Goal: Information Seeking & Learning: Find specific fact

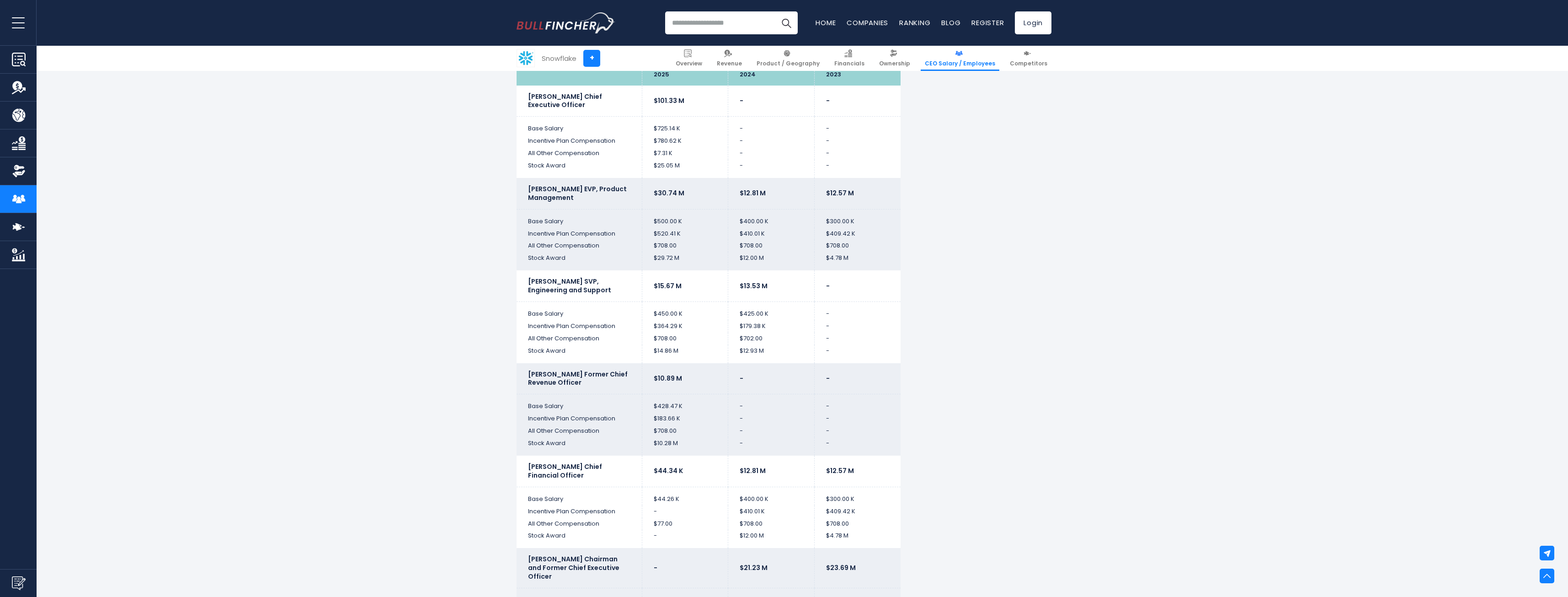
scroll to position [1875, 0]
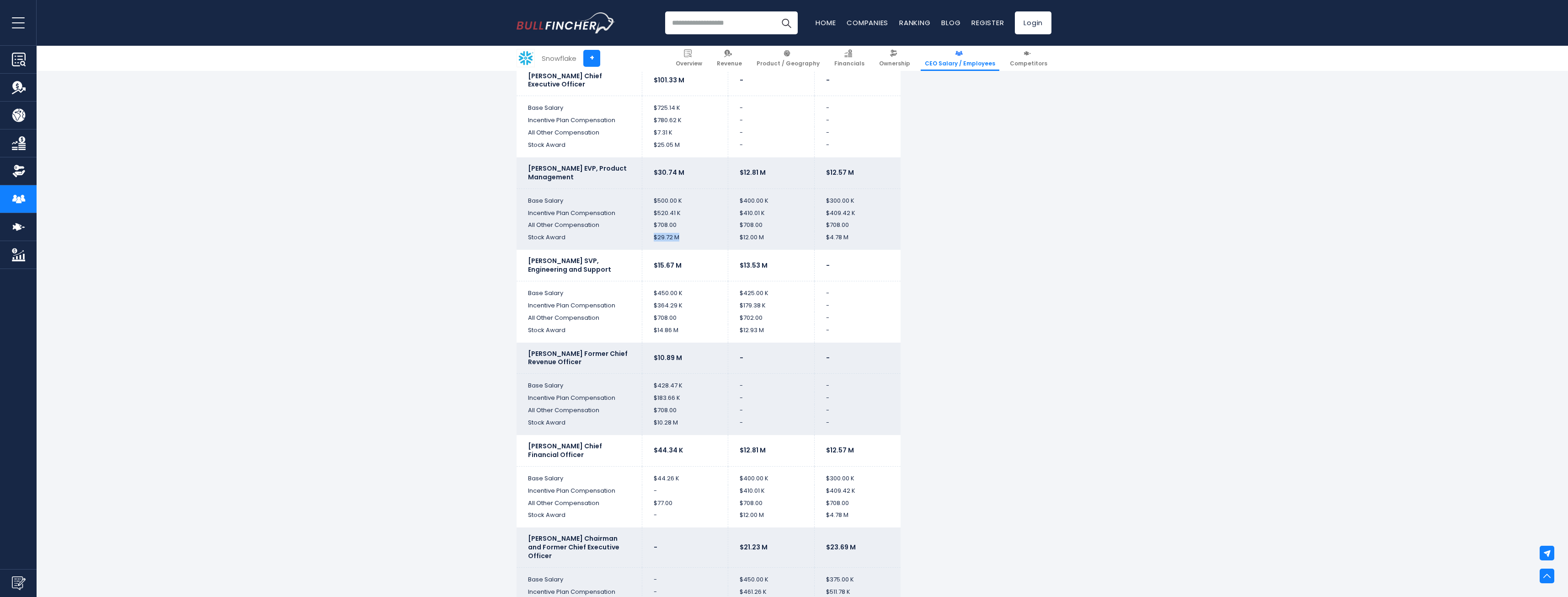
drag, startPoint x: 683, startPoint y: 237, endPoint x: 648, endPoint y: 240, distance: 35.1
click at [648, 240] on td "$29.72 M" at bounding box center [685, 240] width 87 height 18
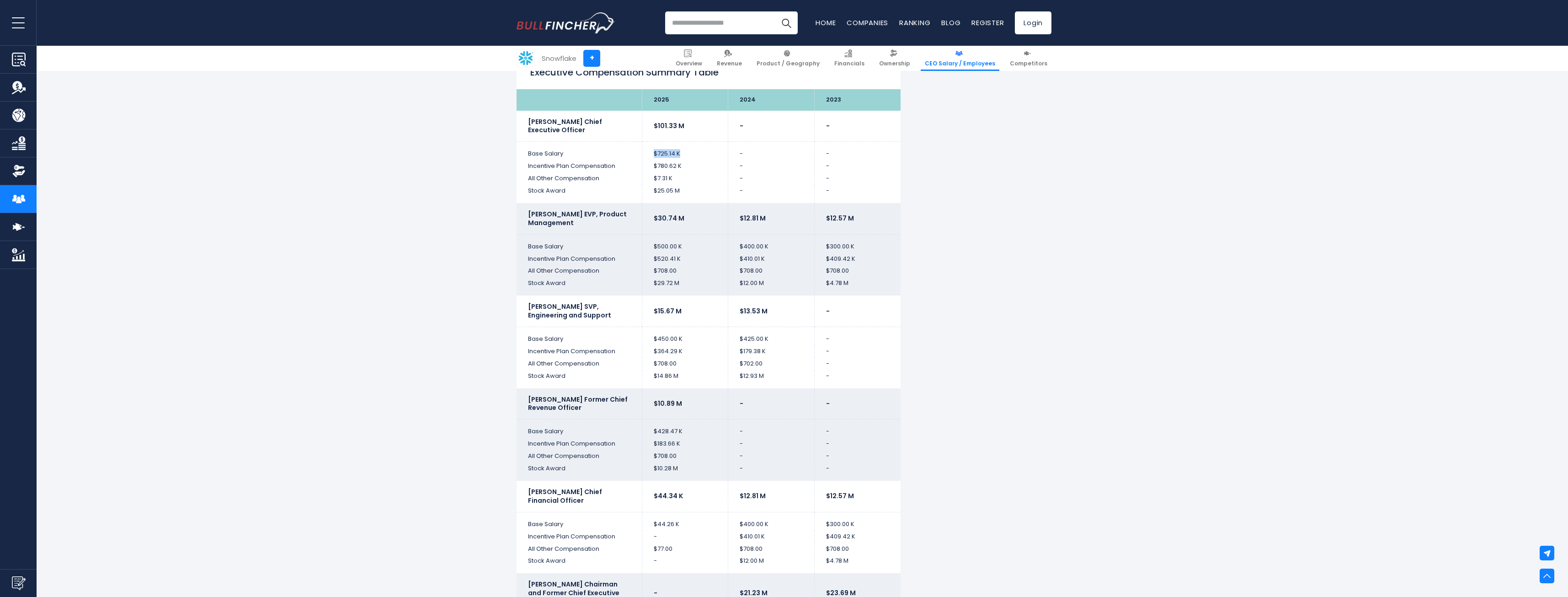
drag, startPoint x: 685, startPoint y: 154, endPoint x: 655, endPoint y: 157, distance: 30.1
click at [655, 157] on td "$725.14 K" at bounding box center [685, 151] width 87 height 18
drag, startPoint x: 692, startPoint y: 194, endPoint x: 654, endPoint y: 192, distance: 38.1
click at [654, 192] on td "$25.05 M" at bounding box center [685, 193] width 87 height 18
click at [691, 199] on td "$25.05 M" at bounding box center [685, 193] width 87 height 18
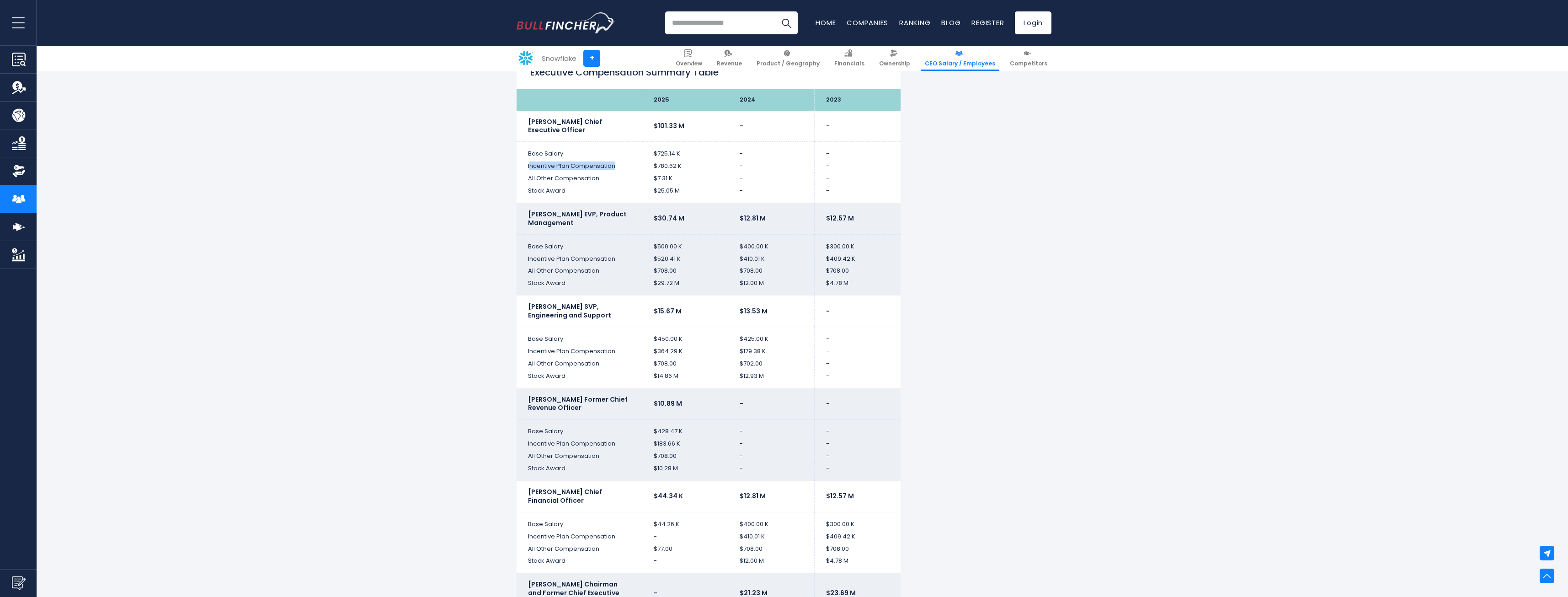
drag, startPoint x: 530, startPoint y: 165, endPoint x: 626, endPoint y: 168, distance: 96.0
click at [626, 168] on td "Incentive Plan Compensation" at bounding box center [579, 166] width 125 height 12
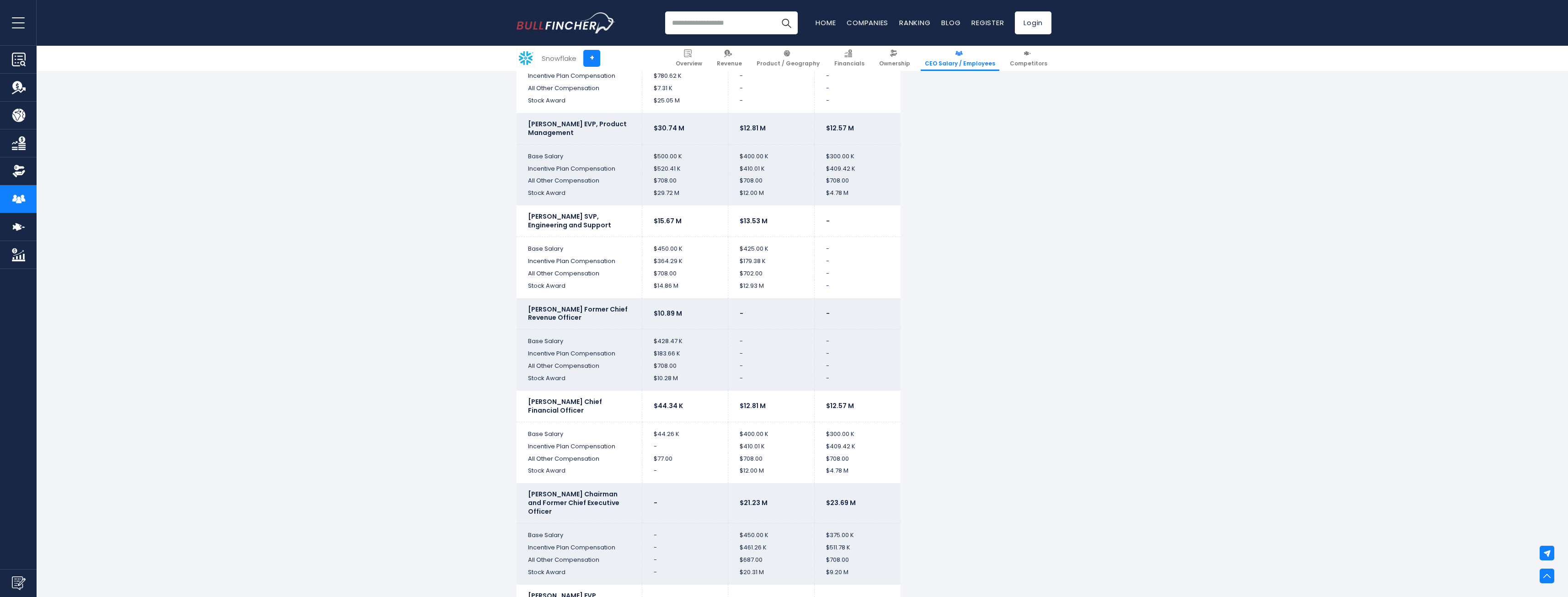
scroll to position [1920, 0]
drag, startPoint x: 684, startPoint y: 286, endPoint x: 643, endPoint y: 283, distance: 41.1
click at [643, 283] on td "$14.86 M" at bounding box center [685, 287] width 87 height 18
click at [686, 285] on td "$14.86 M" at bounding box center [685, 287] width 87 height 18
drag, startPoint x: 696, startPoint y: 258, endPoint x: 651, endPoint y: 260, distance: 45.0
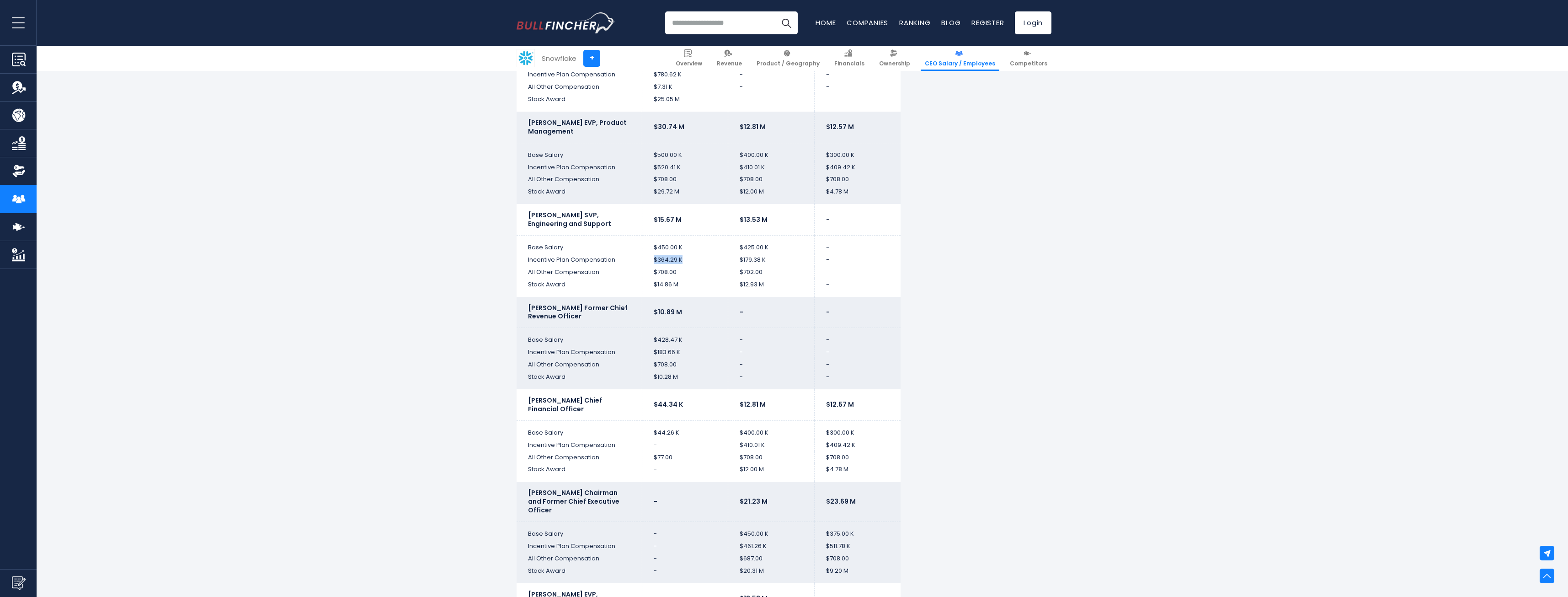
click at [651, 260] on td "$364.29 K" at bounding box center [685, 260] width 87 height 12
click at [708, 265] on td "$364.29 K" at bounding box center [685, 260] width 87 height 12
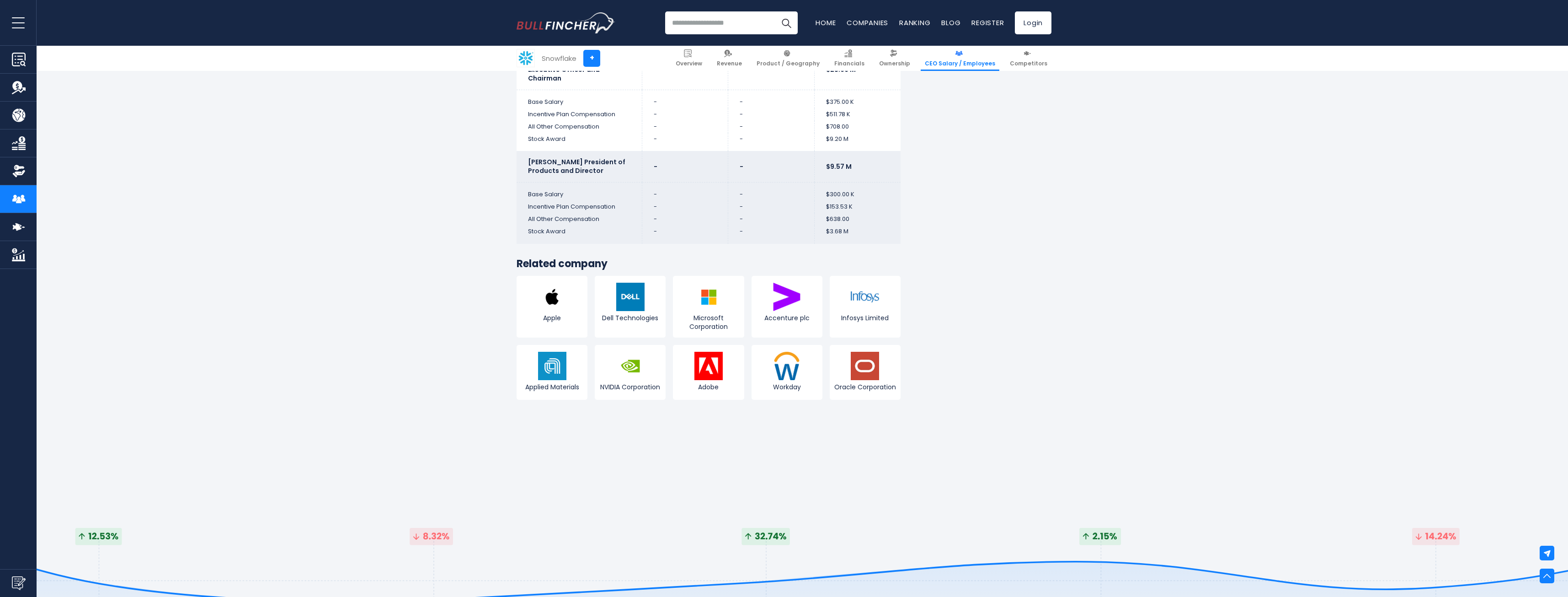
scroll to position [2653, 0]
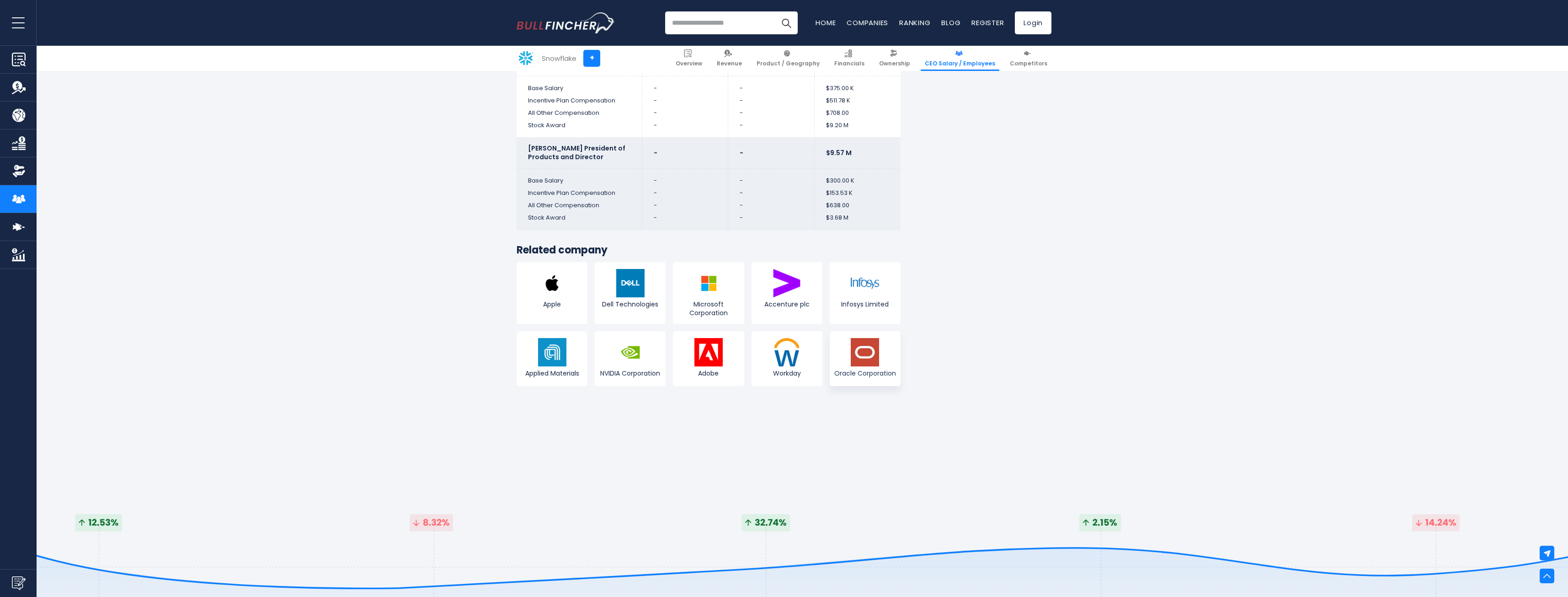
click at [875, 351] on img at bounding box center [865, 352] width 29 height 29
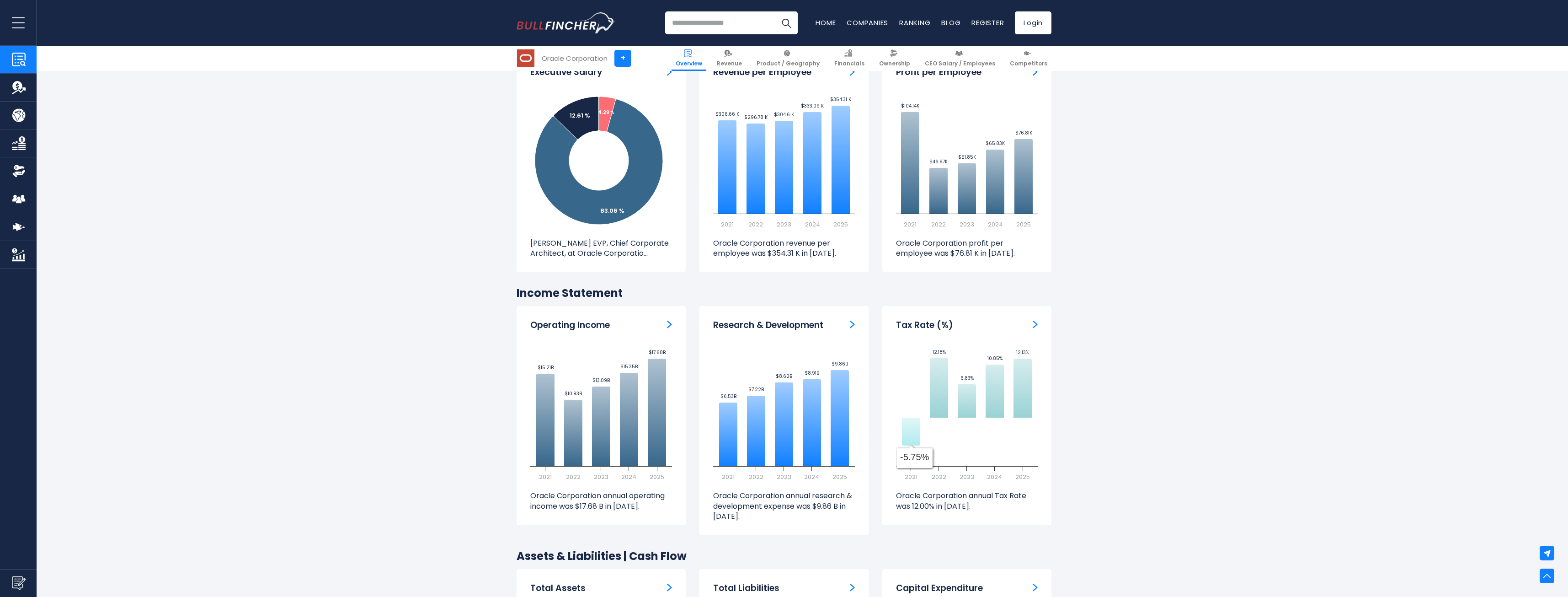
scroll to position [1006, 0]
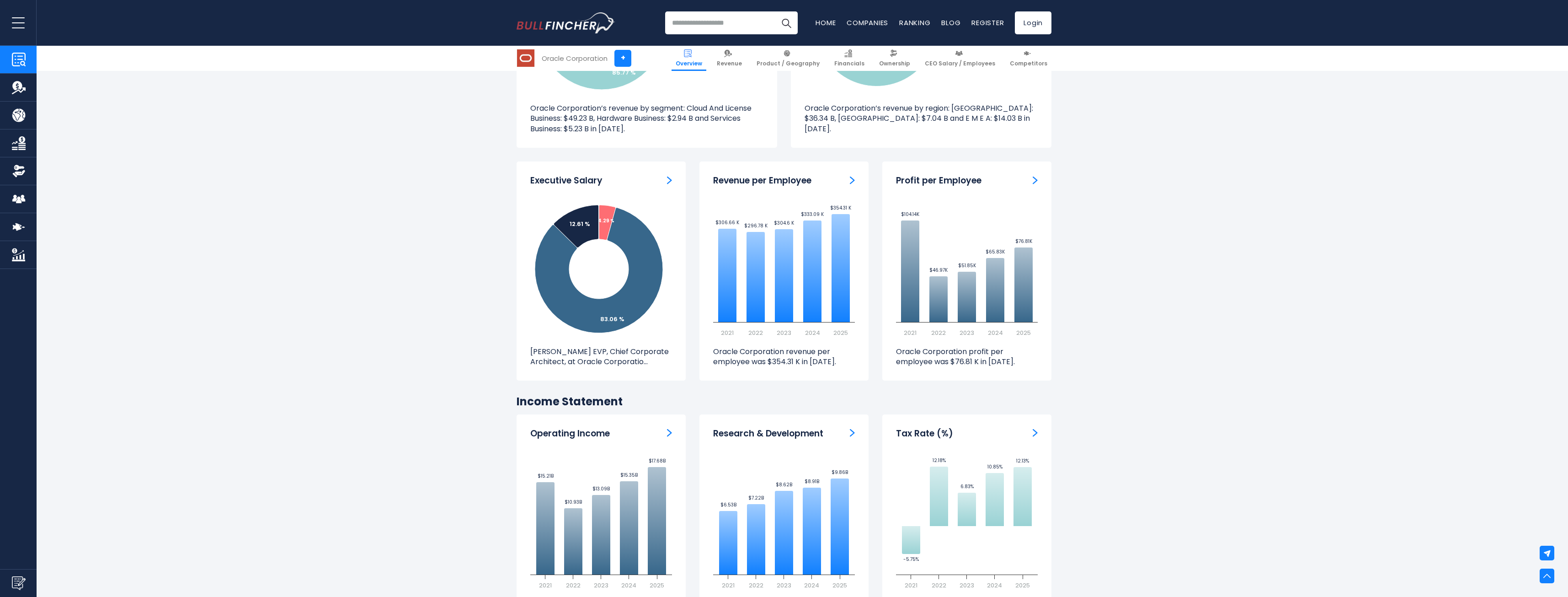
click at [670, 181] on img "ceo-salary" at bounding box center [669, 179] width 5 height 8
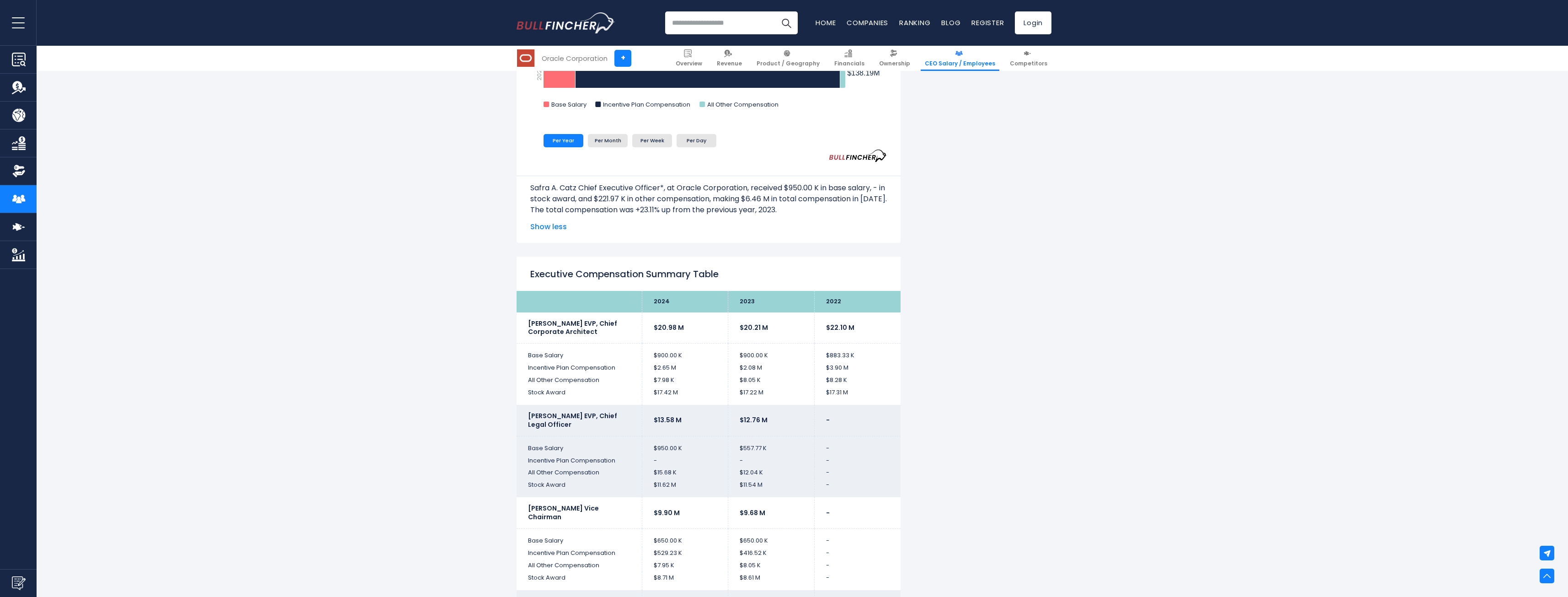
scroll to position [1646, 0]
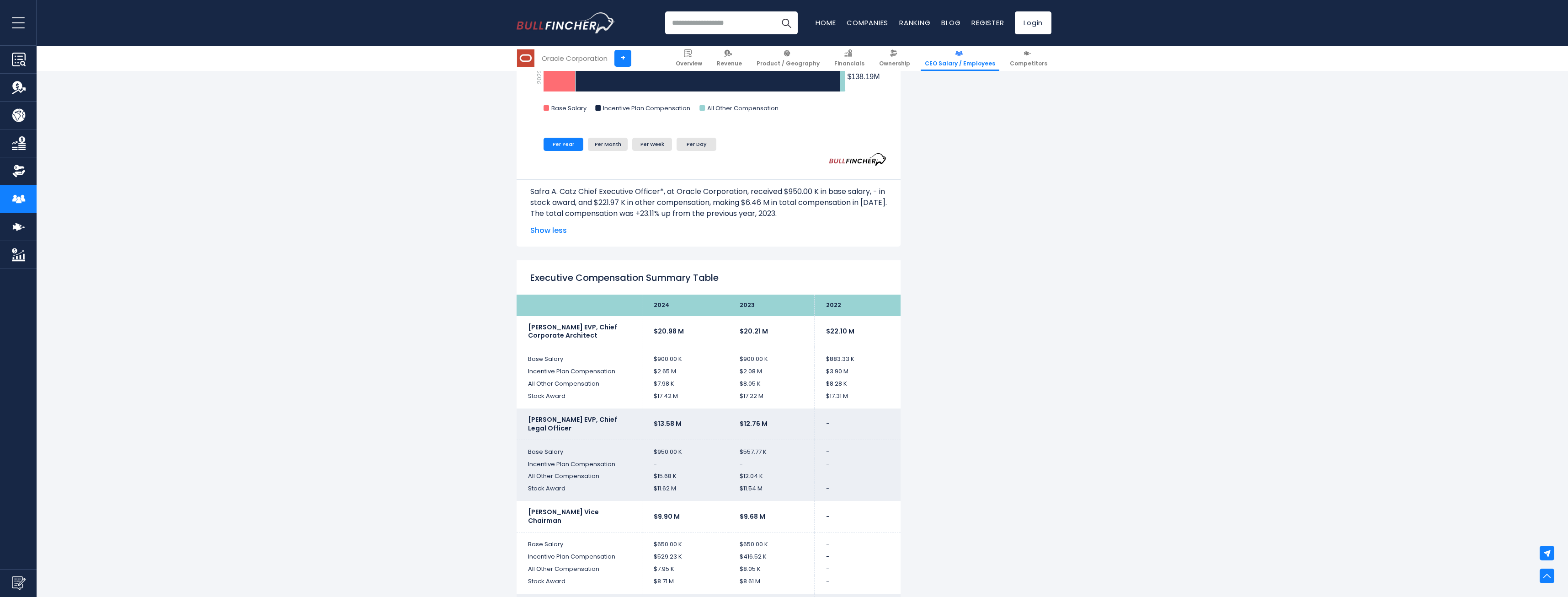
click at [548, 236] on span "Show less" at bounding box center [709, 230] width 357 height 11
